Goal: Information Seeking & Learning: Find specific page/section

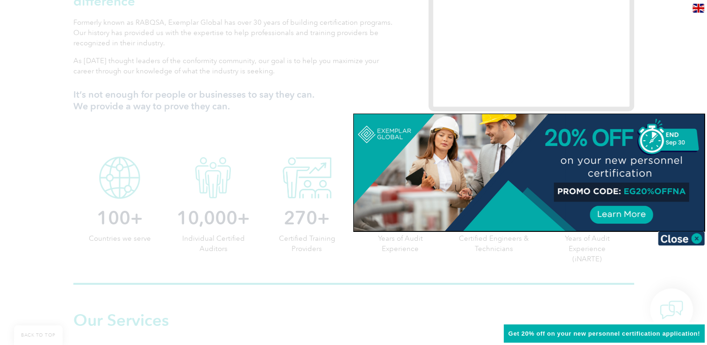
scroll to position [405, 0]
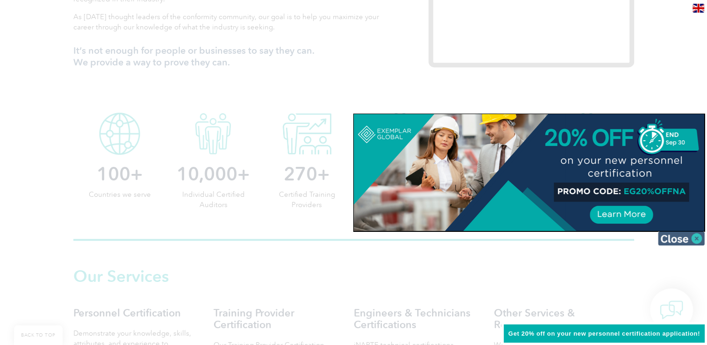
click at [693, 233] on img at bounding box center [681, 238] width 47 height 14
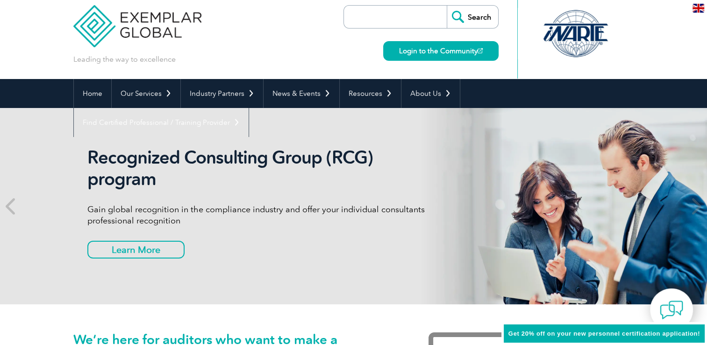
scroll to position [0, 0]
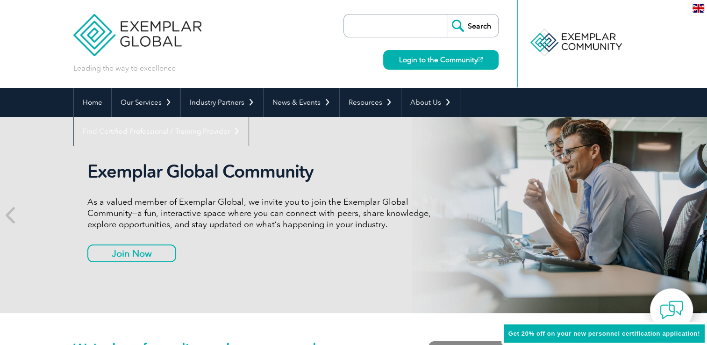
click at [355, 21] on input "search" at bounding box center [398, 25] width 98 height 22
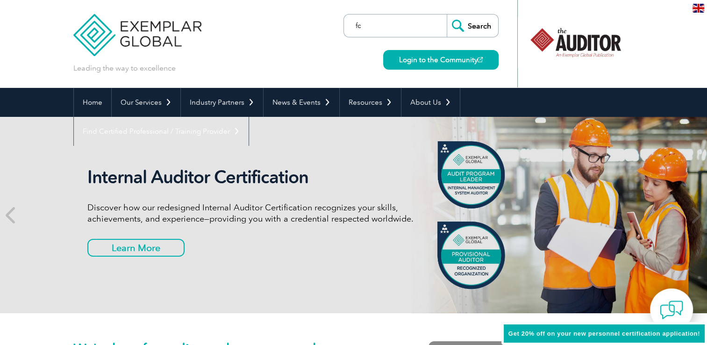
type input "f"
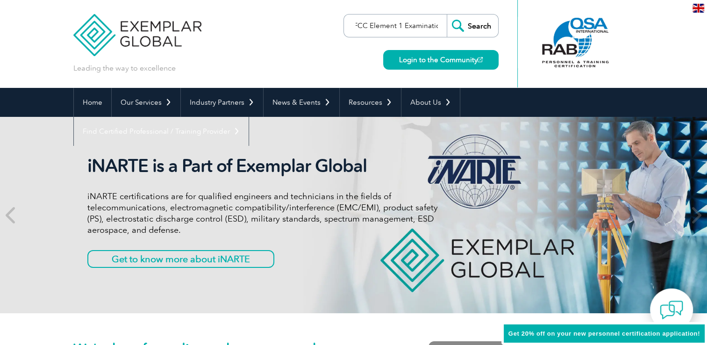
scroll to position [0, 6]
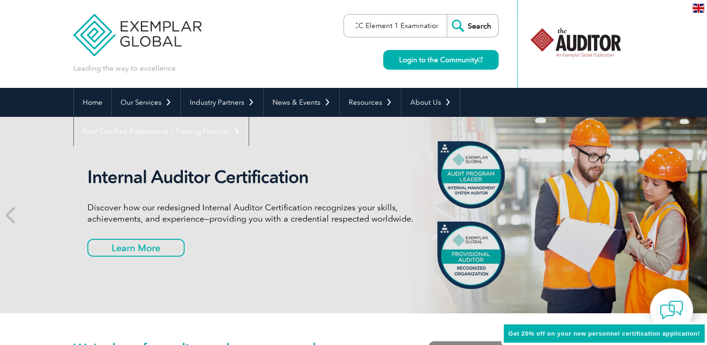
type input "FCC Element 1 Examination"
click at [474, 32] on input "Search" at bounding box center [472, 25] width 51 height 22
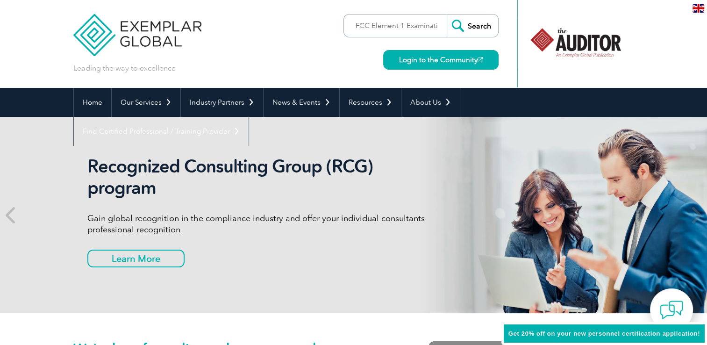
click at [474, 23] on input "Search" at bounding box center [472, 25] width 51 height 22
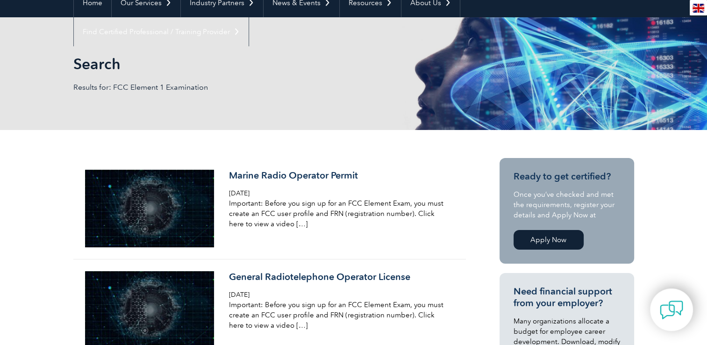
scroll to position [137, 0]
